Goal: Ask a question

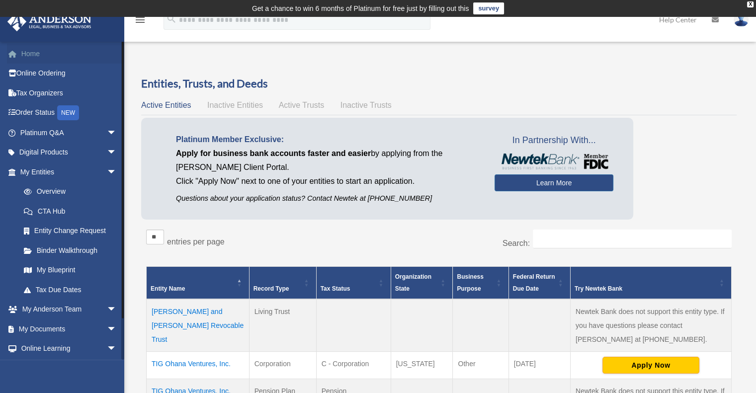
click at [42, 55] on link "Home" at bounding box center [69, 54] width 125 height 20
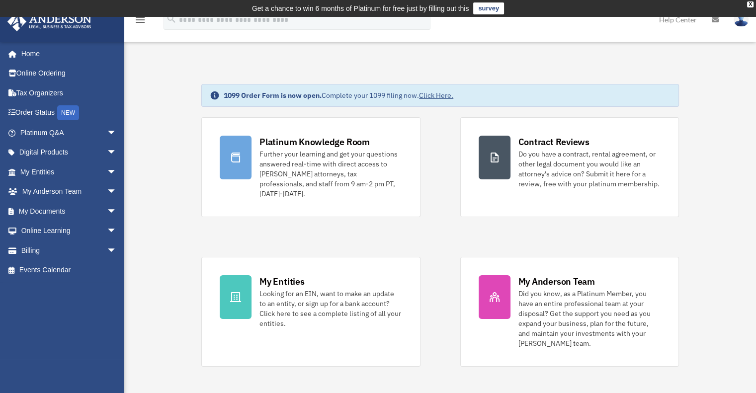
click at [714, 22] on icon at bounding box center [715, 19] width 7 height 7
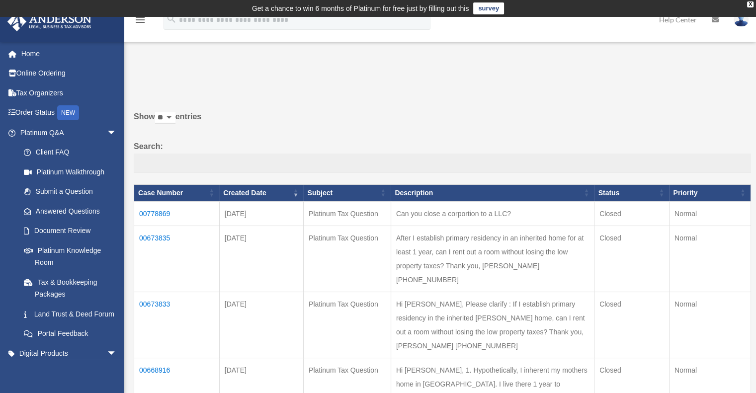
scroll to position [1, 0]
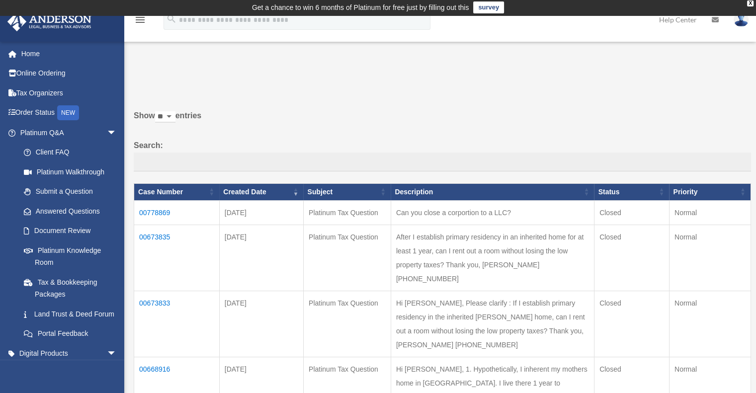
click at [140, 20] on icon "menu" at bounding box center [140, 20] width 12 height 12
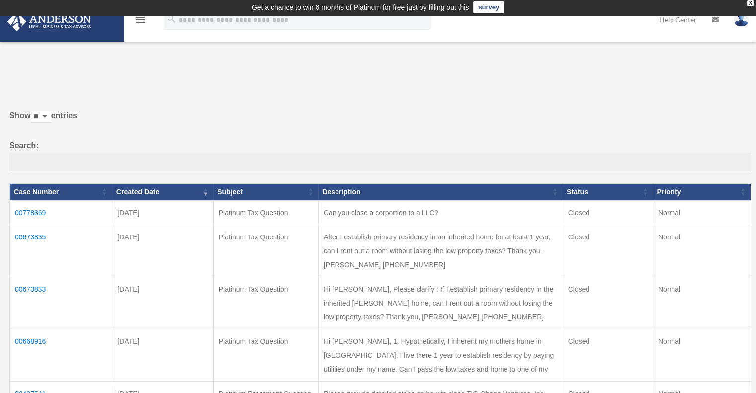
click at [140, 20] on icon "menu" at bounding box center [140, 20] width 12 height 12
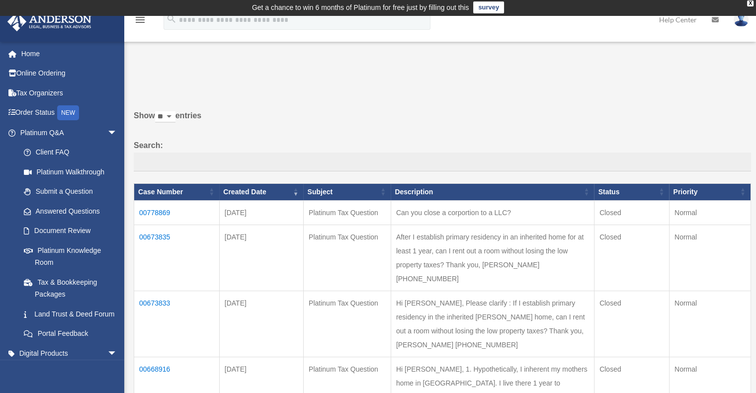
click at [140, 20] on icon "menu" at bounding box center [140, 20] width 12 height 12
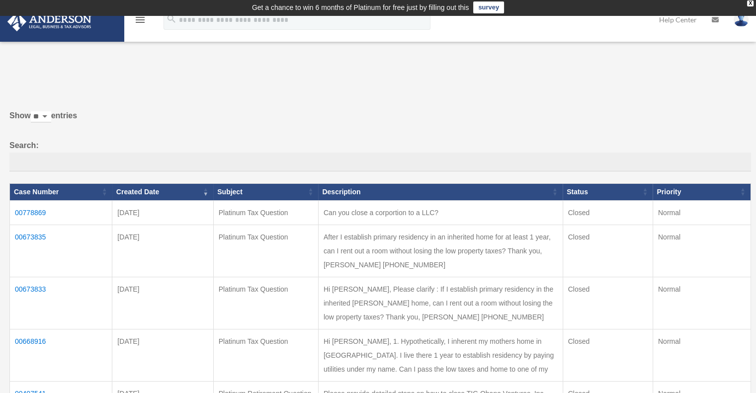
click at [140, 20] on icon "menu" at bounding box center [140, 20] width 12 height 12
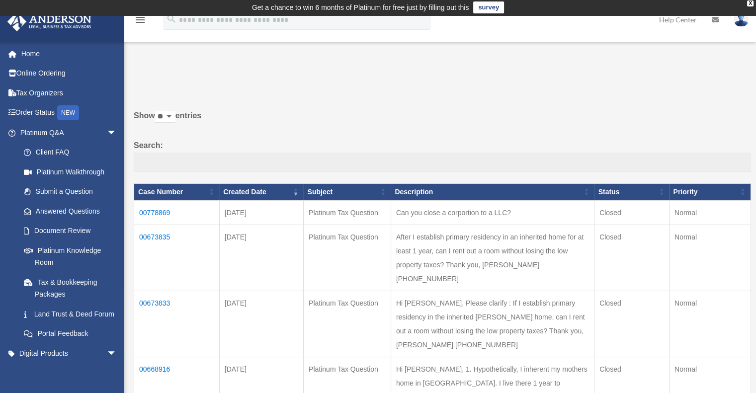
click at [714, 19] on icon at bounding box center [715, 19] width 7 height 7
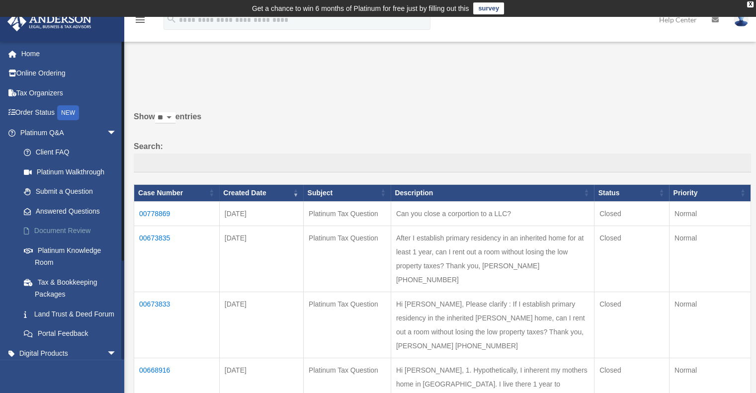
click at [70, 232] on link "Document Review" at bounding box center [73, 231] width 118 height 20
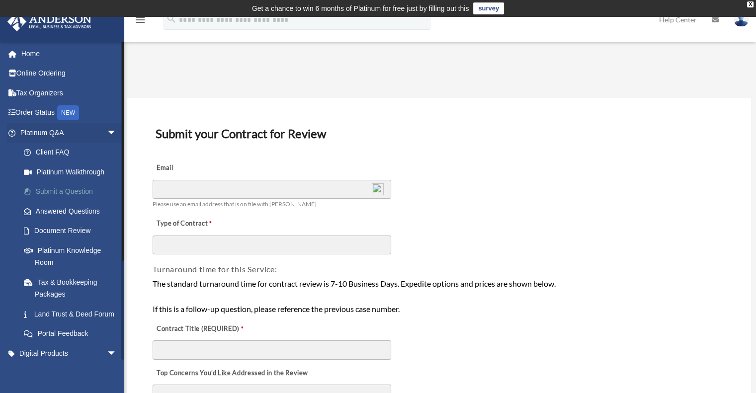
click at [60, 193] on link "Submit a Question" at bounding box center [73, 192] width 118 height 20
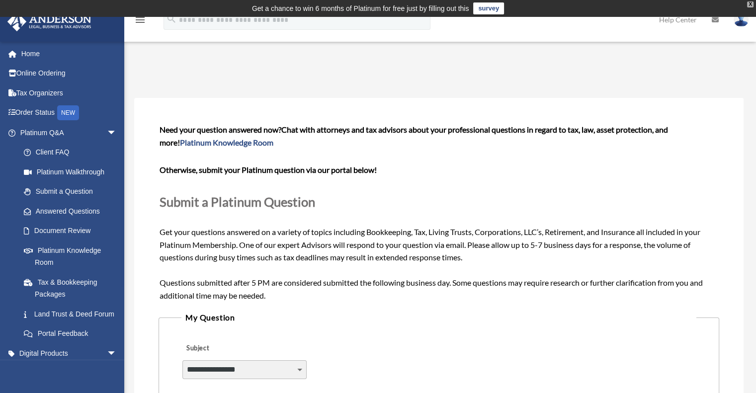
click at [752, 4] on div "X" at bounding box center [750, 4] width 6 height 6
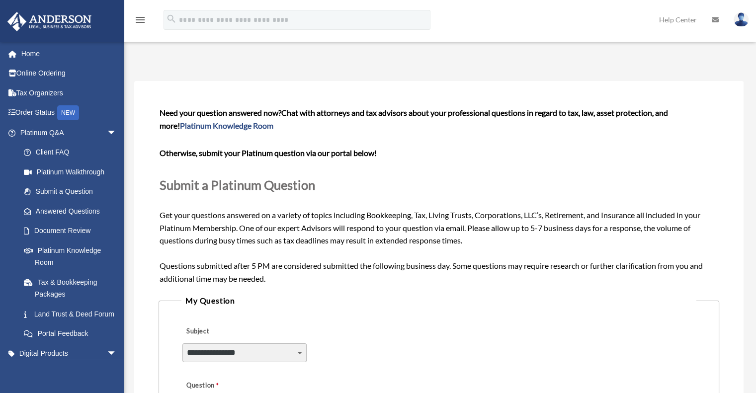
click at [680, 19] on link "Help Center" at bounding box center [678, 19] width 53 height 39
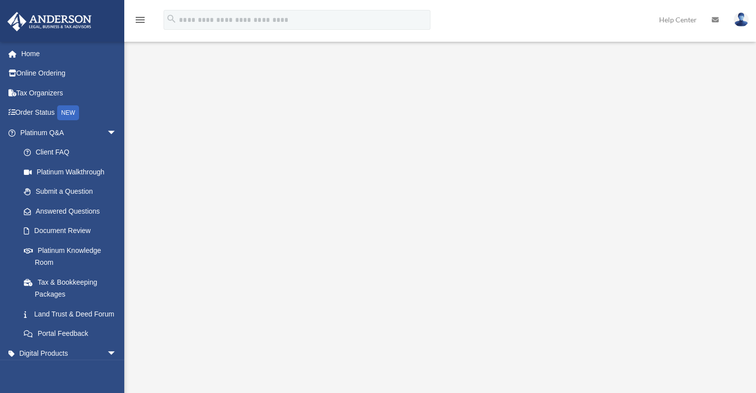
click at [716, 17] on icon at bounding box center [715, 19] width 7 height 7
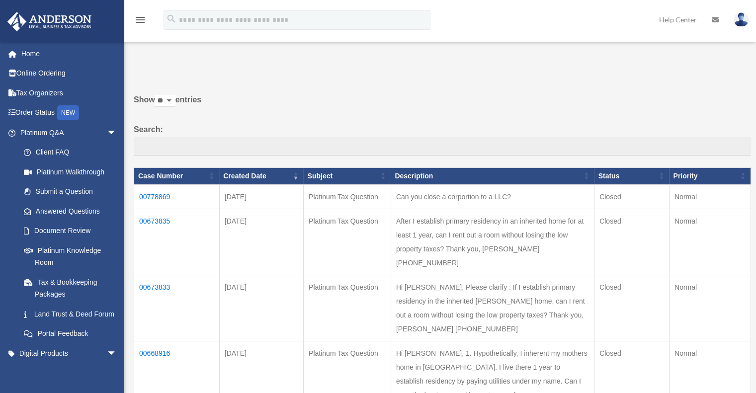
click at [743, 19] on img at bounding box center [741, 19] width 15 height 14
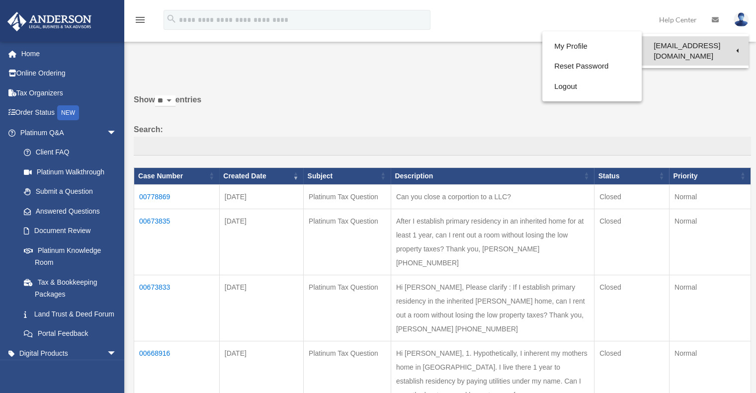
click at [717, 45] on link "[EMAIL_ADDRESS][DOMAIN_NAME]" at bounding box center [695, 50] width 107 height 29
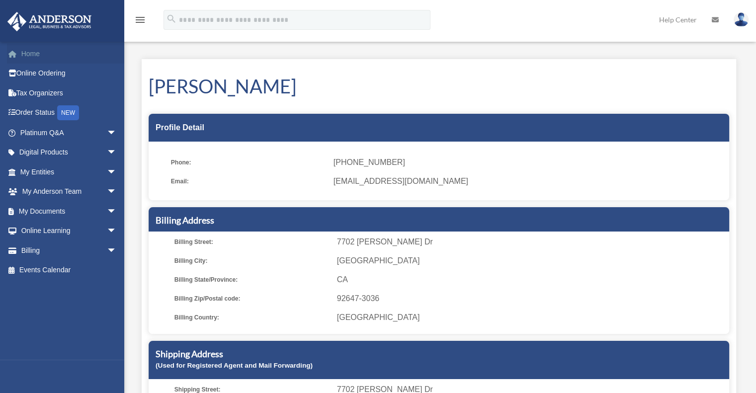
click at [31, 55] on link "Home" at bounding box center [69, 54] width 125 height 20
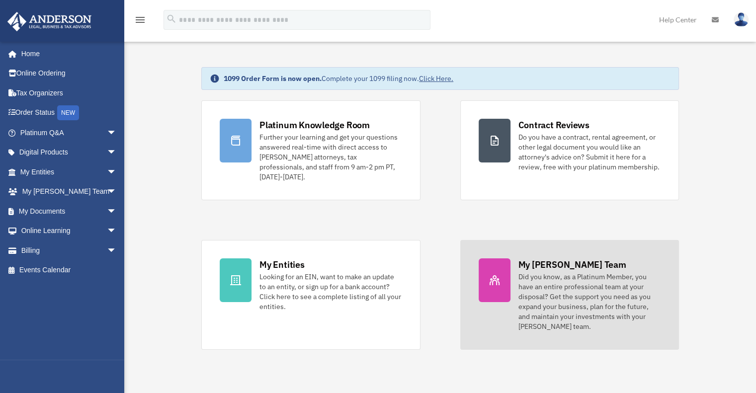
click at [497, 278] on div at bounding box center [495, 281] width 32 height 44
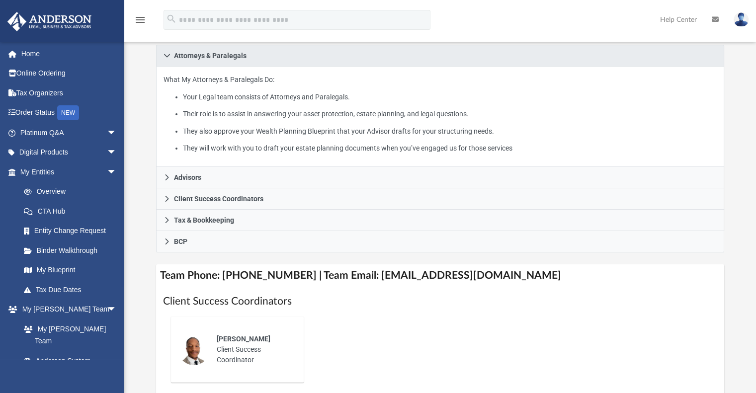
scroll to position [169, 0]
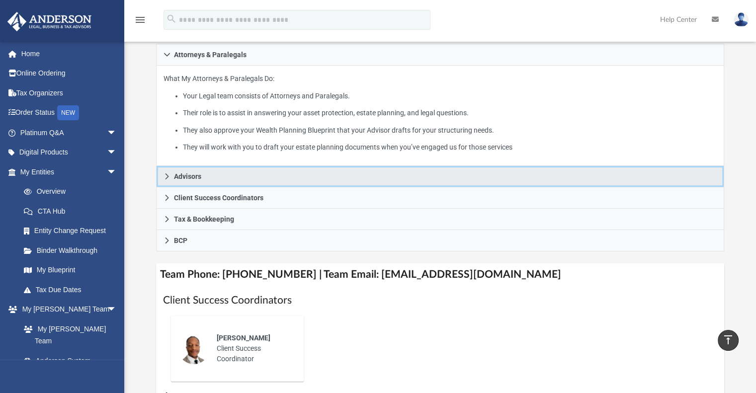
click at [196, 180] on link "Advisors" at bounding box center [440, 176] width 569 height 21
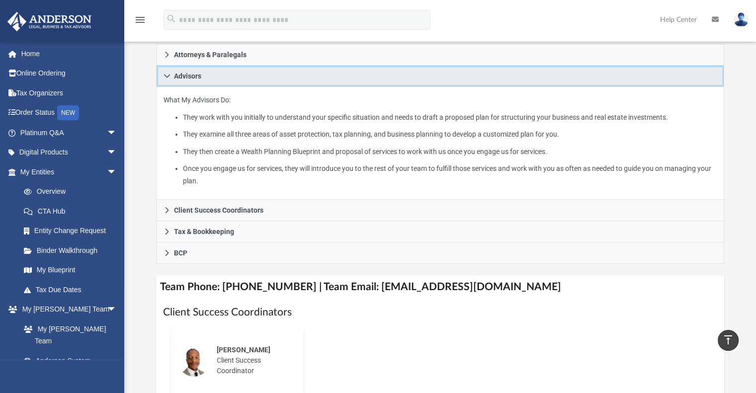
click at [169, 73] on icon at bounding box center [167, 76] width 7 height 7
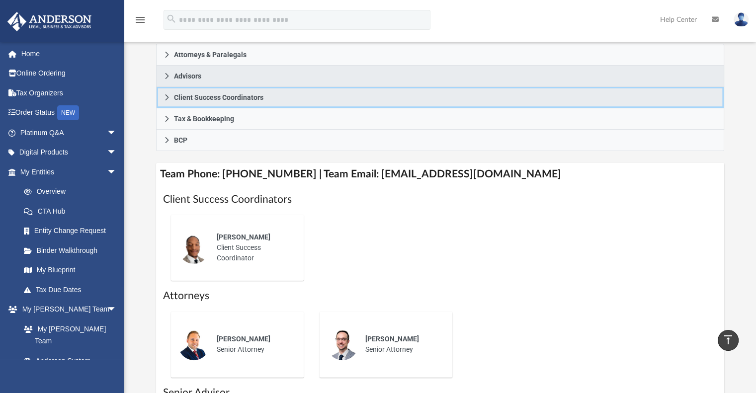
click at [175, 97] on span "Client Success Coordinators" at bounding box center [218, 97] width 89 height 7
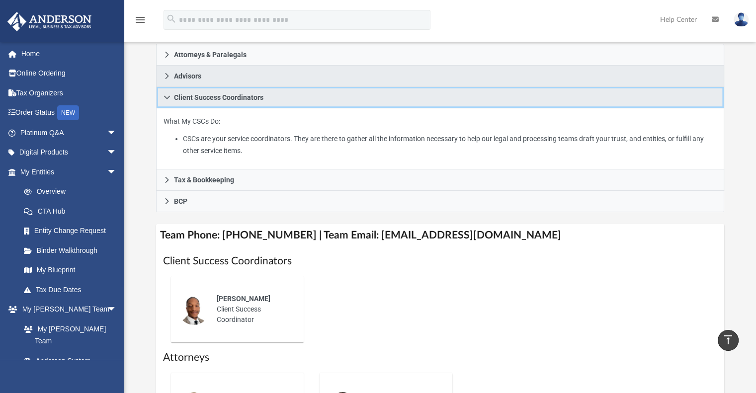
click at [172, 96] on link "Client Success Coordinators" at bounding box center [440, 97] width 569 height 21
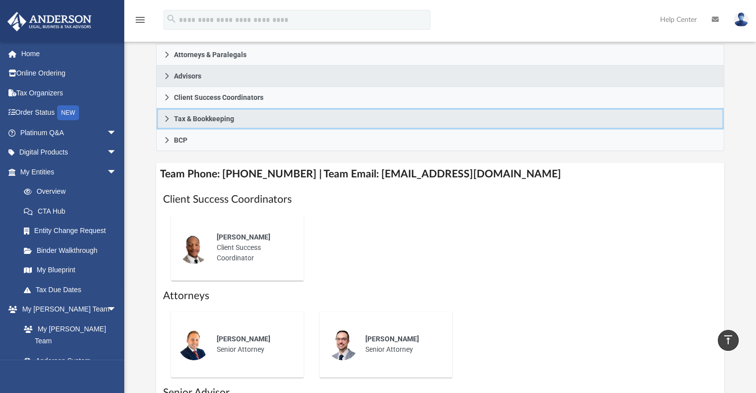
click at [174, 123] on link "Tax & Bookkeeping" at bounding box center [440, 118] width 569 height 21
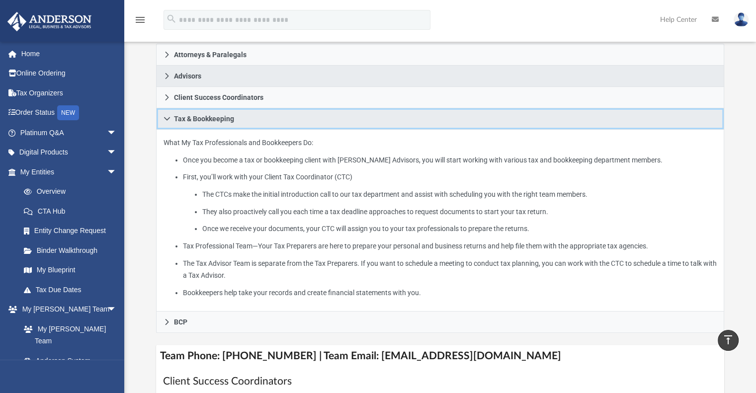
click at [168, 118] on icon at bounding box center [167, 118] width 6 height 3
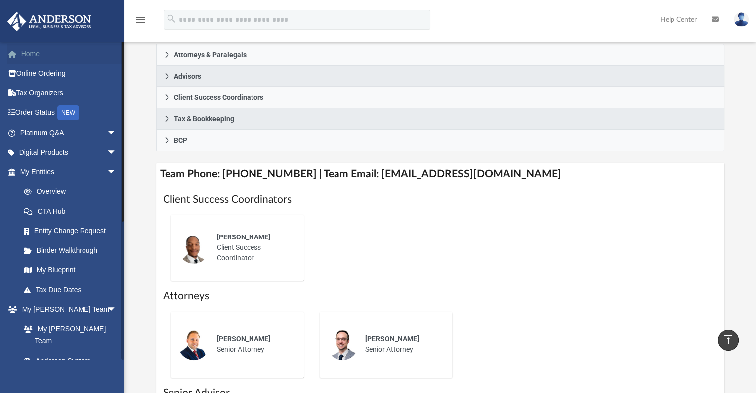
click at [34, 53] on link "Home" at bounding box center [69, 54] width 125 height 20
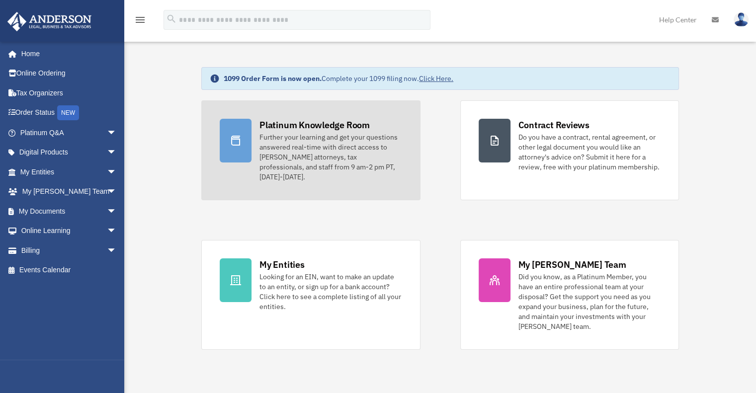
click at [233, 136] on icon at bounding box center [235, 141] width 9 height 10
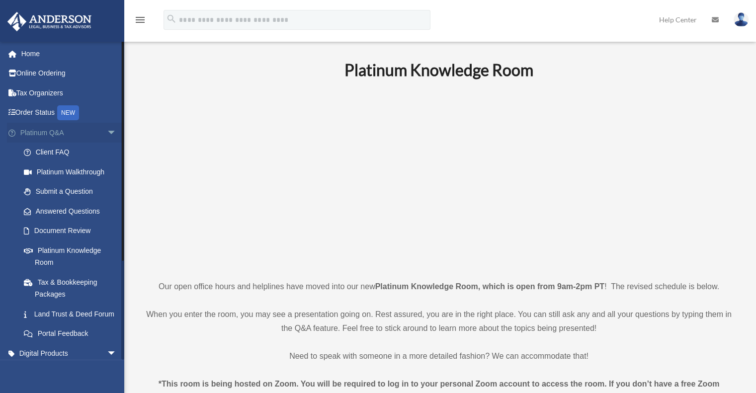
click at [107, 134] on span "arrow_drop_down" at bounding box center [117, 133] width 20 height 20
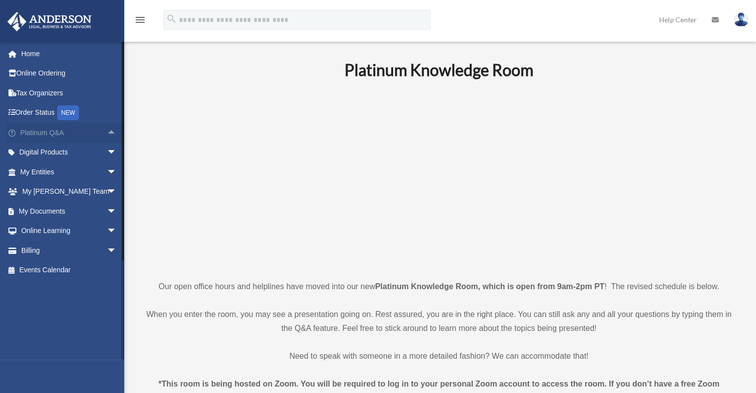
click at [53, 137] on link "Platinum Q&A arrow_drop_up" at bounding box center [69, 133] width 125 height 20
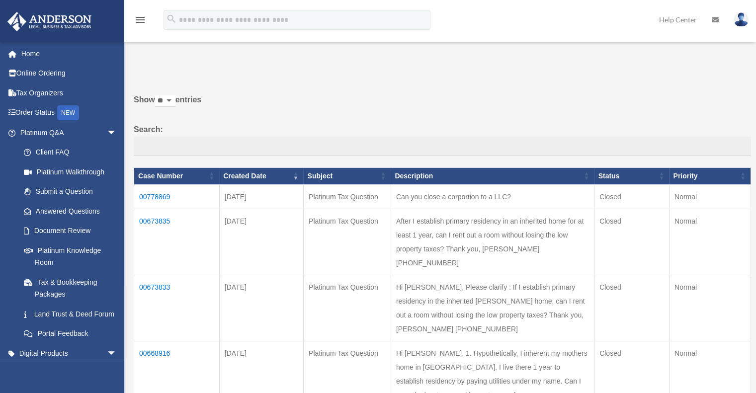
click at [715, 20] on icon at bounding box center [715, 19] width 7 height 7
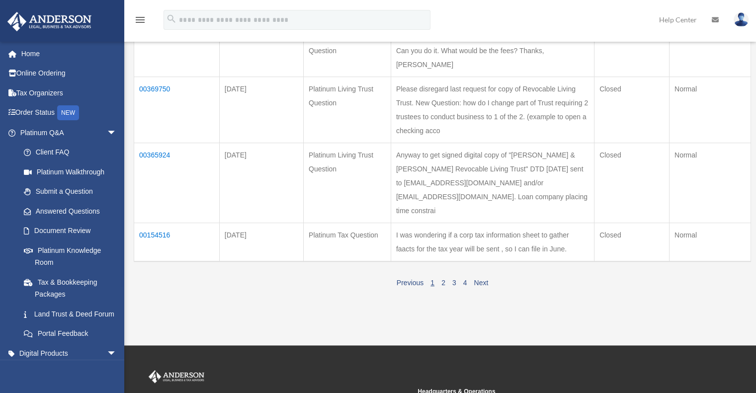
scroll to position [502, 0]
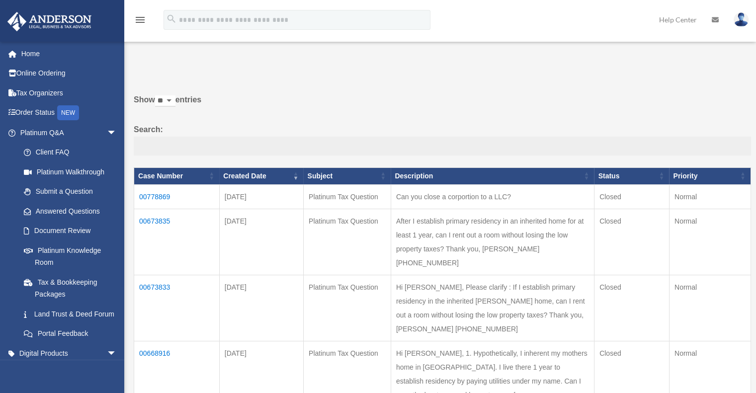
click at [151, 148] on input "Search:" at bounding box center [443, 146] width 618 height 19
click at [54, 183] on link "Submit a Question" at bounding box center [73, 192] width 118 height 20
click at [55, 191] on link "Submit a Question" at bounding box center [73, 192] width 118 height 20
